Goal: Check status: Check status

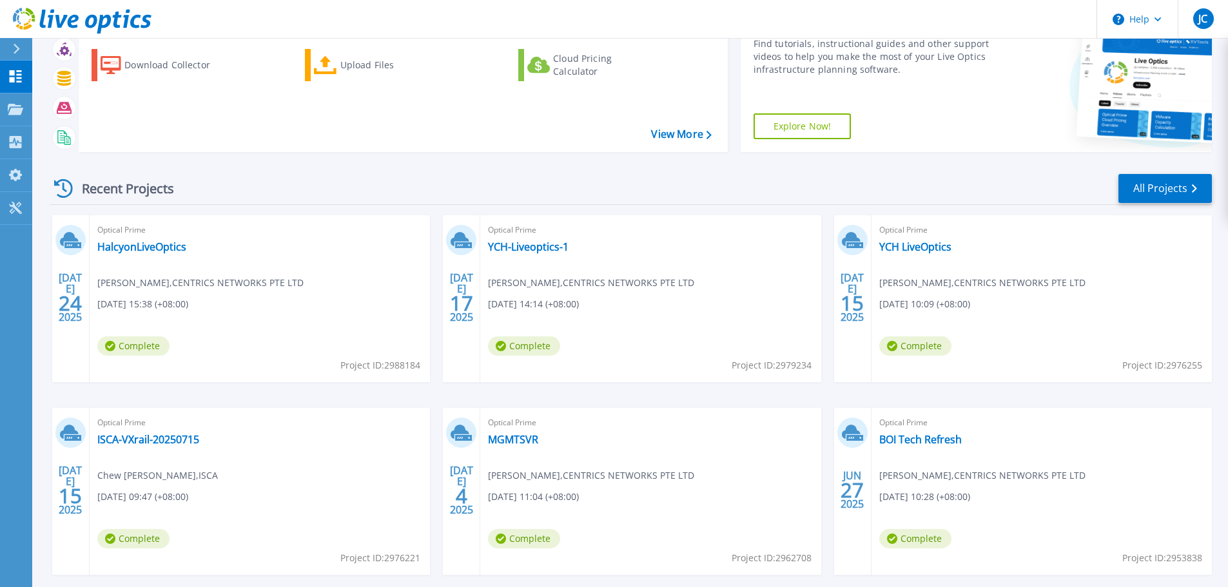
scroll to position [127, 0]
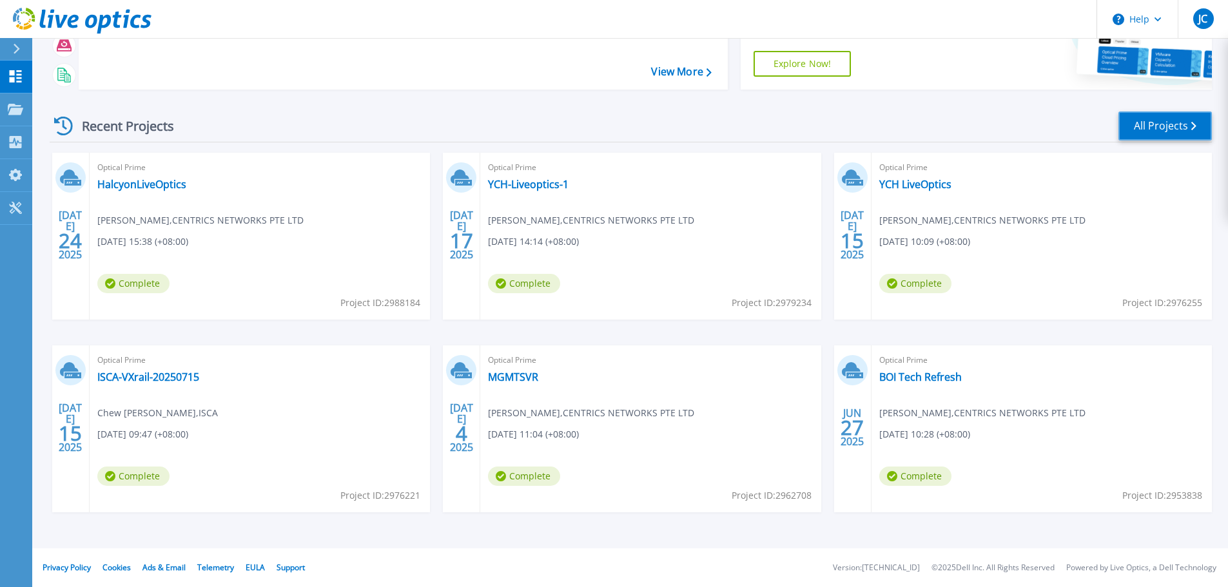
click at [1169, 121] on link "All Projects" at bounding box center [1164, 126] width 93 height 29
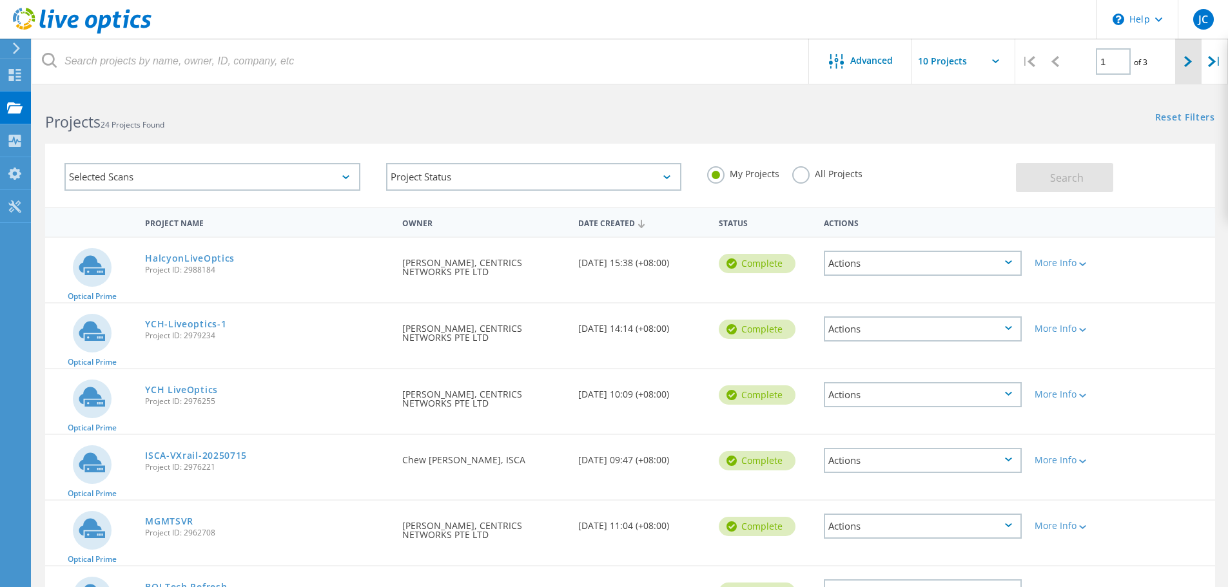
click at [1180, 65] on div at bounding box center [1188, 62] width 26 height 46
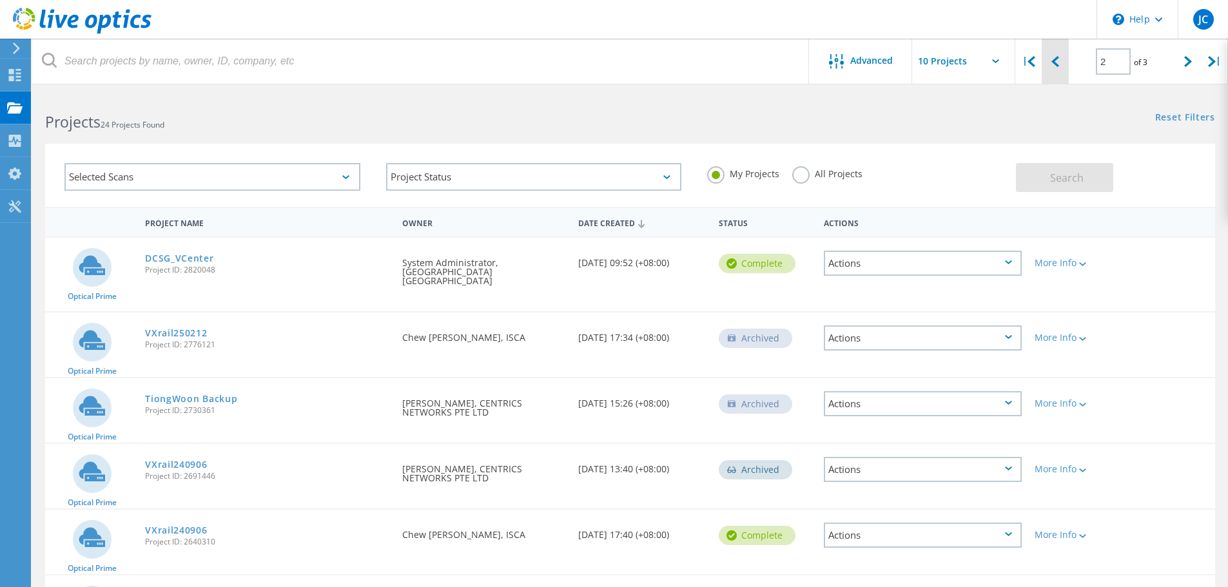
click at [1056, 58] on icon at bounding box center [1055, 61] width 8 height 11
type input "1"
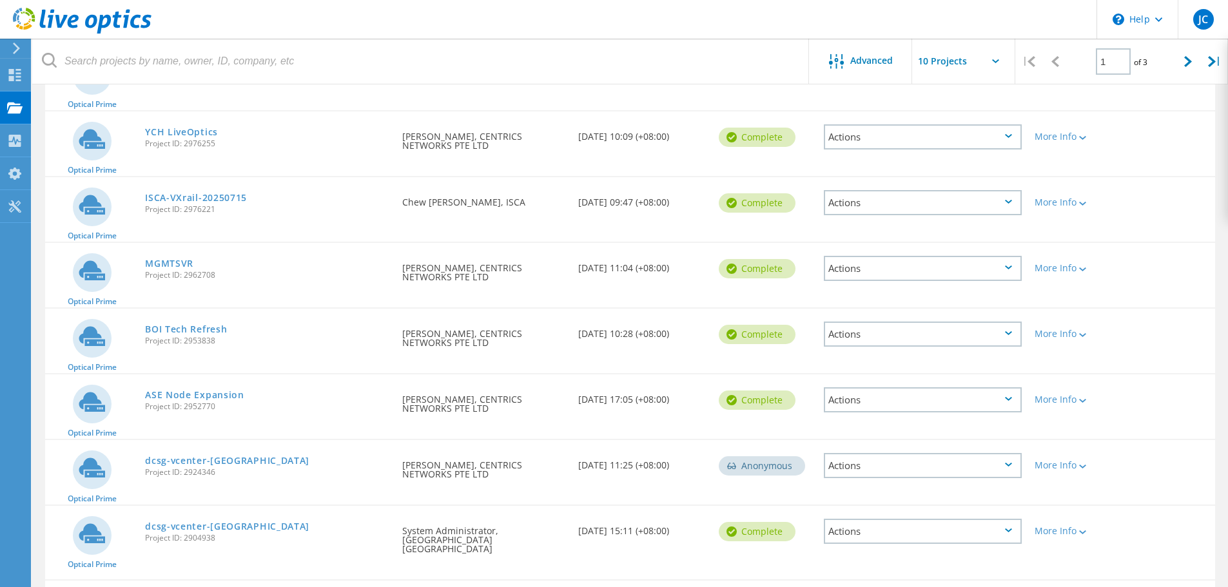
scroll to position [358, 0]
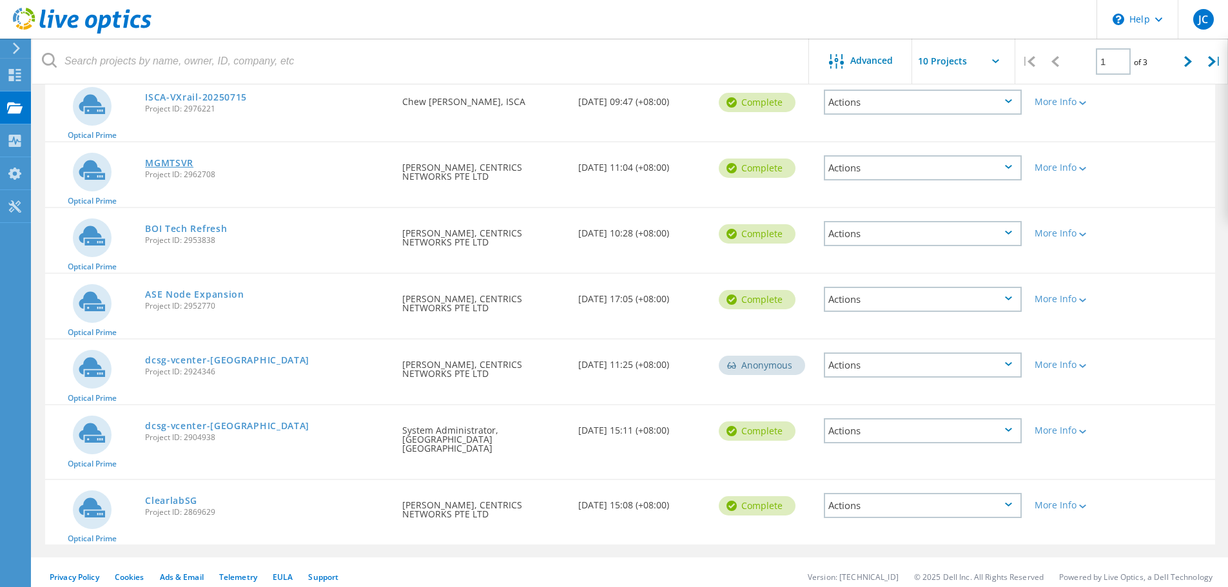
click at [180, 164] on link "MGMTSVR" at bounding box center [169, 163] width 48 height 9
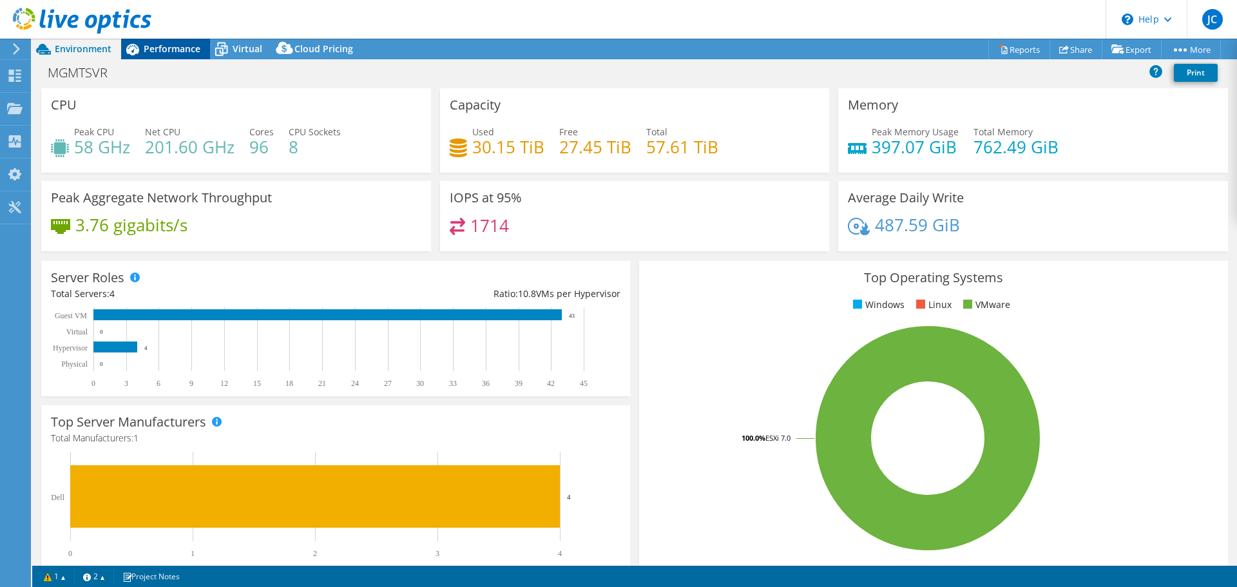
select select "USD"
click at [182, 48] on span "Performance" at bounding box center [172, 49] width 57 height 12
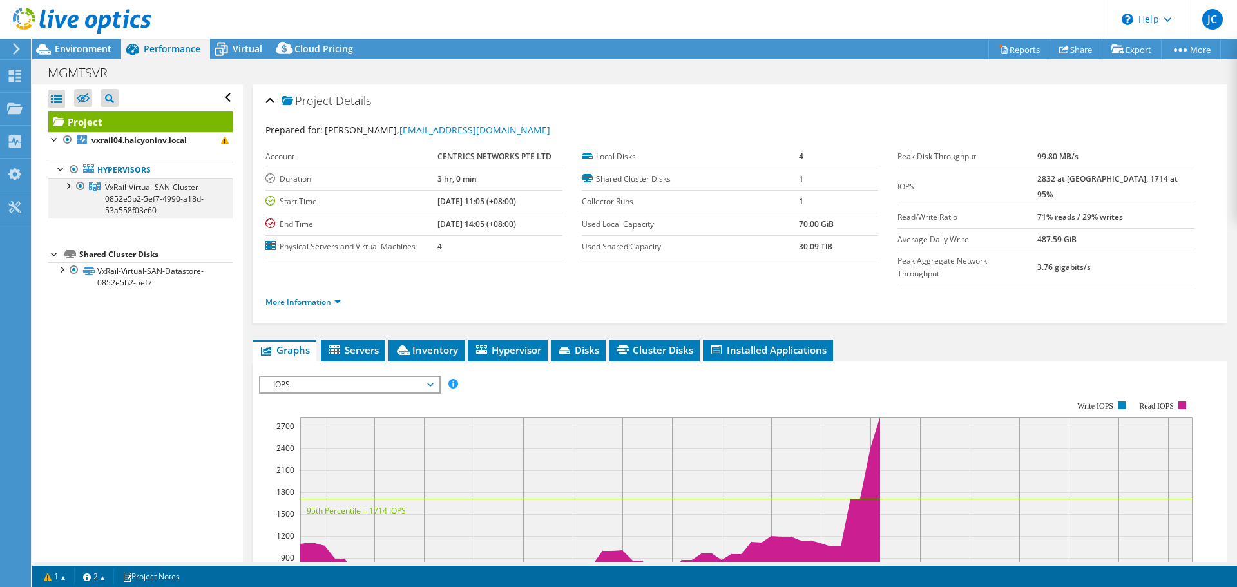
click at [72, 188] on div at bounding box center [67, 185] width 13 height 13
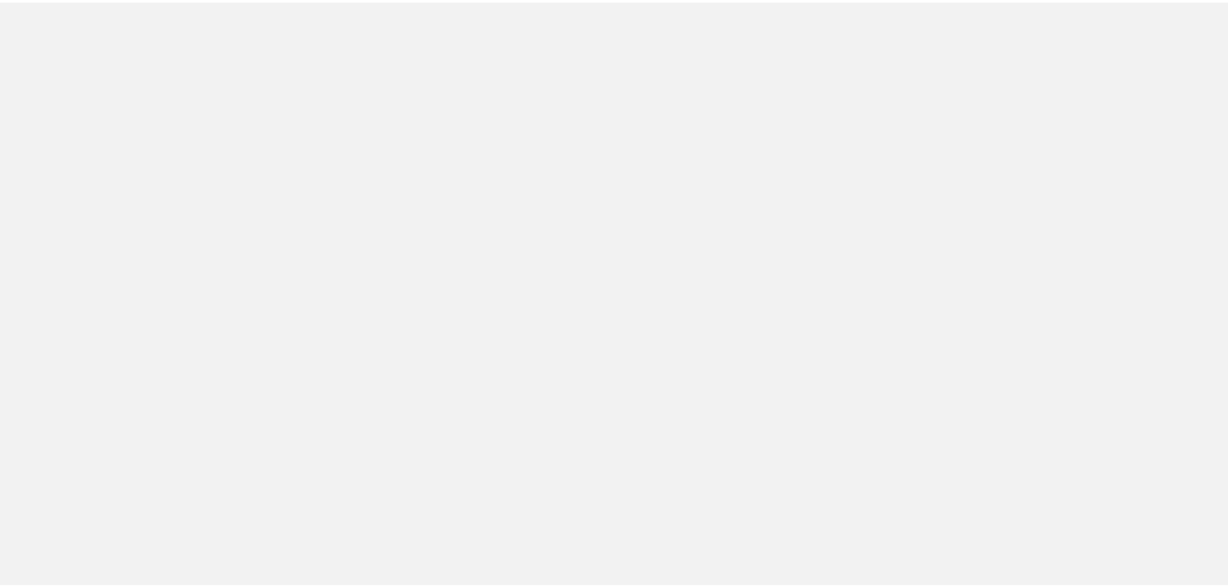
scroll to position [329, 0]
